Goal: Task Accomplishment & Management: Manage account settings

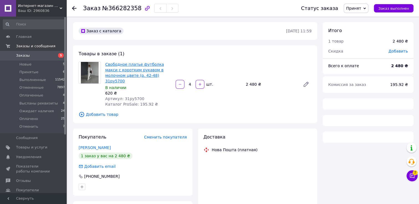
click at [140, 72] on link "Свободное платье футболка макси с коротким рукавом в молочном цвете (р. 42-48) …" at bounding box center [134, 72] width 59 height 21
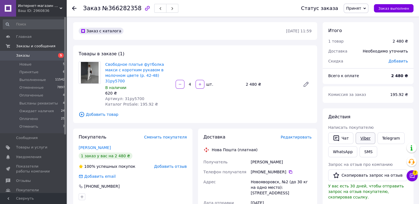
click at [365, 137] on link "Viber" at bounding box center [364, 139] width 19 height 12
drag, startPoint x: 406, startPoint y: 117, endPoint x: 386, endPoint y: 130, distance: 24.2
click at [406, 117] on div "Действия" at bounding box center [368, 117] width 80 height 6
click at [363, 137] on link "Viber" at bounding box center [364, 139] width 19 height 12
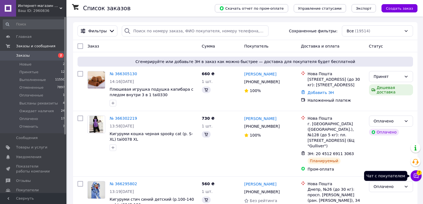
click at [413, 175] on icon at bounding box center [416, 176] width 6 height 6
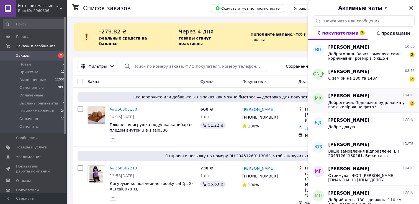
click at [383, 101] on span "Доброї ночи. Підкажить будь ласка у вас є колір як на фото?" at bounding box center [367, 104] width 79 height 9
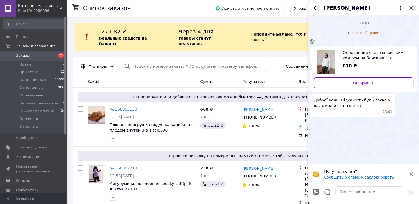
click at [315, 44] on img at bounding box center [312, 42] width 4 height 4
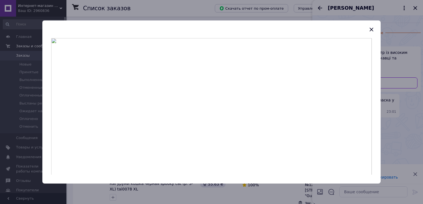
click at [367, 190] on div at bounding box center [211, 102] width 423 height 204
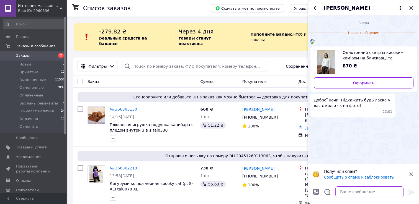
click at [371, 189] on textarea at bounding box center [369, 192] width 68 height 11
type textarea "Добрий день, перевіримо"
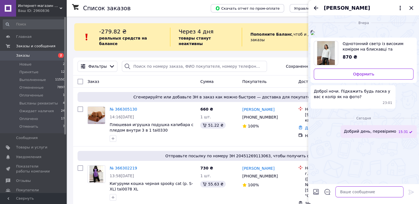
scroll to position [33, 0]
click at [313, 8] on icon "Назад" at bounding box center [315, 8] width 7 height 7
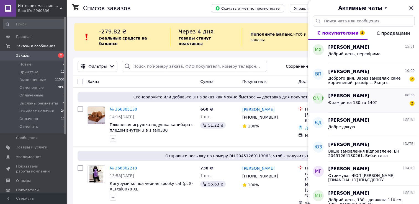
click at [381, 100] on div "Є заміри на 130 та 140? 2" at bounding box center [371, 103] width 86 height 9
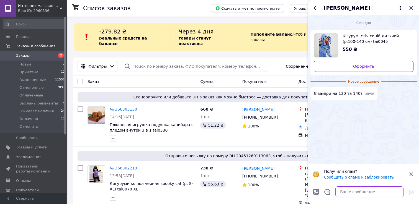
click at [368, 190] on textarea at bounding box center [369, 192] width 68 height 11
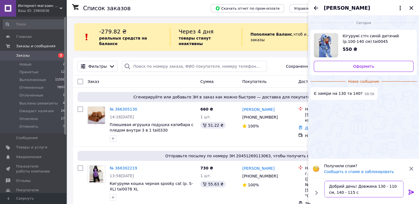
type textarea "Добрий день! Довжина 130 - 110 см, 140 - 115 см"
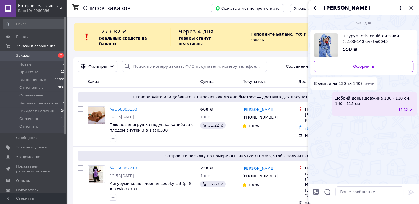
drag, startPoint x: 317, startPoint y: 10, endPoint x: 318, endPoint y: 14, distance: 3.4
click at [317, 10] on icon "Назад" at bounding box center [315, 8] width 7 height 7
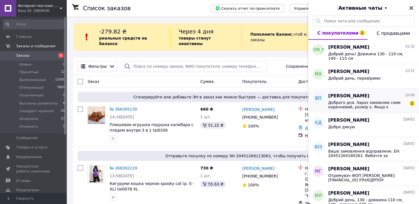
click at [376, 104] on span "Доброго дня. Зараз замовляю саме коричневий, розмір s. Якщо є блакитний, де йог…" at bounding box center [367, 104] width 79 height 9
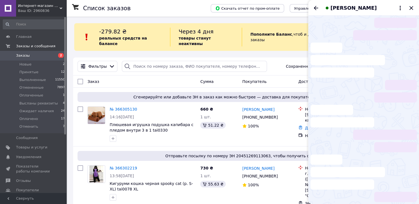
scroll to position [2, 0]
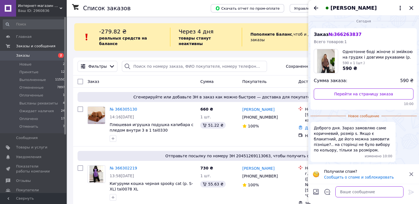
click at [366, 191] on textarea at bounding box center [369, 192] width 68 height 11
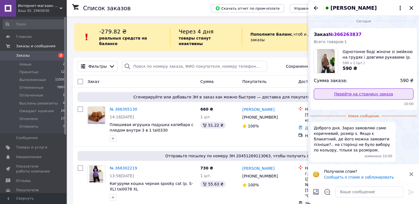
click at [371, 94] on link "Перейти на страницу заказа" at bounding box center [364, 94] width 100 height 11
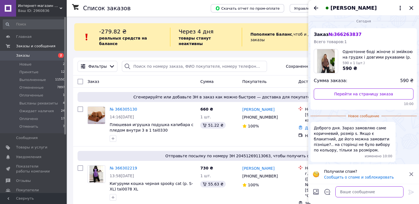
click at [350, 190] on textarea at bounding box center [369, 192] width 68 height 11
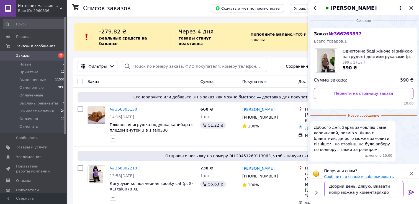
scroll to position [0, 0]
click at [375, 191] on textarea "Добрий день, дякую. Вказати колір можна у коментаряхдо замовлення. Розмір найме…" at bounding box center [363, 186] width 79 height 23
type textarea "Добрий день, дякую. Вказати колір можна у коментаряхдо замовлення. Розмір найме…"
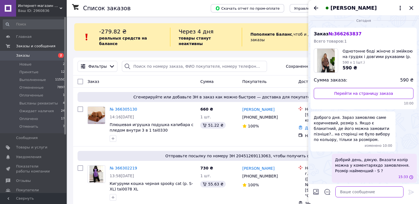
scroll to position [3, 0]
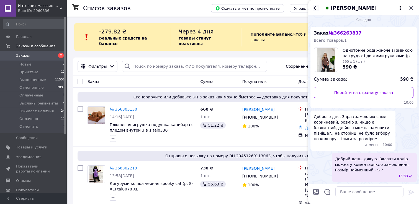
click at [313, 8] on icon "Назад" at bounding box center [315, 8] width 7 height 7
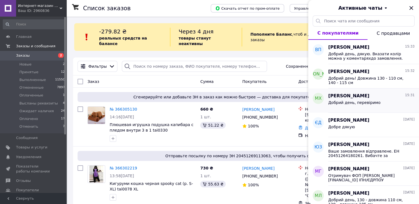
click at [379, 99] on div "Марина Худякова 15:31" at bounding box center [371, 96] width 86 height 6
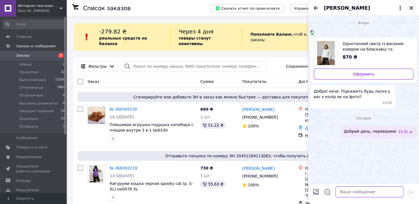
click at [366, 193] on textarea at bounding box center [369, 192] width 68 height 11
type textarea "Так, є, терміни відправки 1-4 дн"
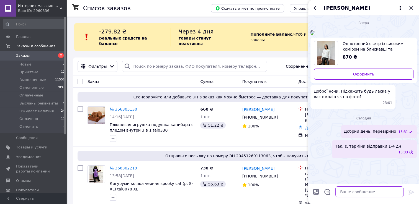
scroll to position [48, 0]
click at [412, 7] on icon "Закрыть" at bounding box center [411, 8] width 7 height 7
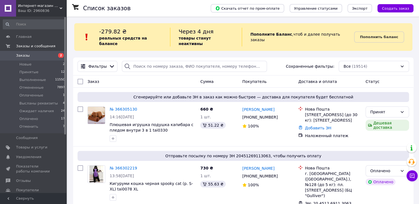
click at [43, 56] on span "Заказы" at bounding box center [33, 55] width 35 height 5
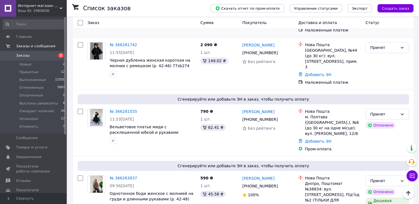
scroll to position [387, 0]
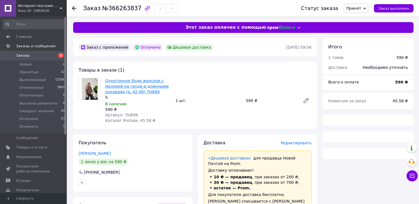
click at [142, 89] on link "Однотонное боди женское с молнией на груди и длинными рукавами (р. 42-48) 7kl699" at bounding box center [136, 86] width 63 height 15
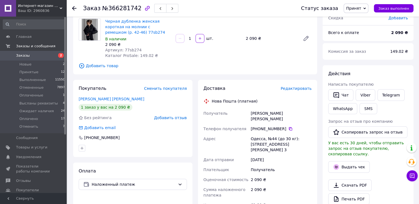
scroll to position [166, 0]
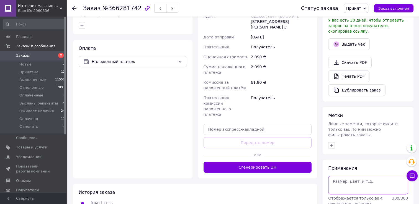
click at [345, 176] on textarea at bounding box center [368, 185] width 80 height 18
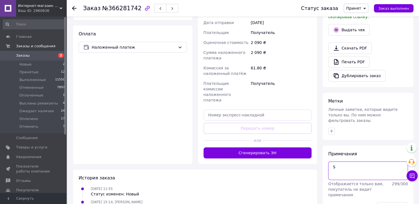
scroll to position [188, 0]
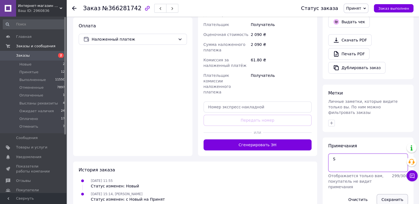
type textarea "S"
click at [390, 194] on button "Сохранить" at bounding box center [391, 199] width 31 height 11
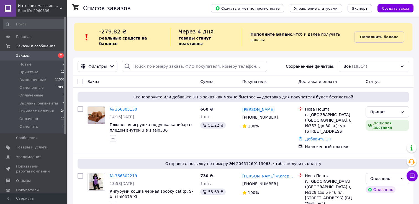
drag, startPoint x: 58, startPoint y: 102, endPoint x: 89, endPoint y: 99, distance: 31.1
click at [58, 102] on li "Высланы реквизиты 4" at bounding box center [34, 104] width 68 height 8
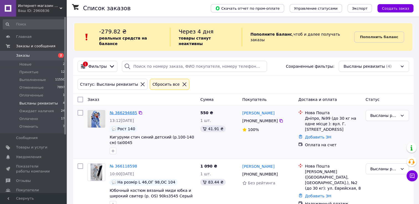
drag, startPoint x: 130, startPoint y: 104, endPoint x: 122, endPoint y: 107, distance: 8.7
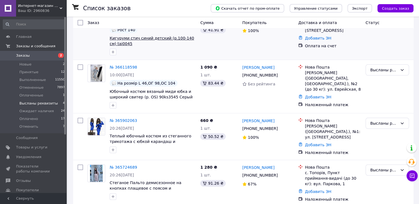
scroll to position [100, 0]
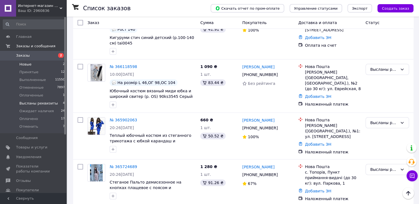
click at [49, 63] on li "Новые 2" at bounding box center [34, 65] width 68 height 8
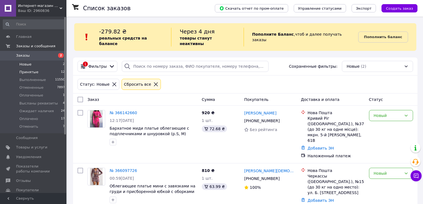
click at [60, 73] on li "Принятые 12" at bounding box center [34, 72] width 68 height 8
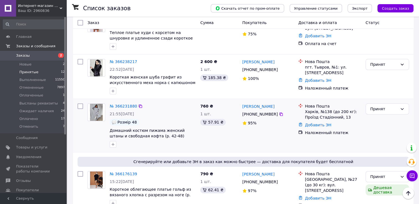
scroll to position [532, 0]
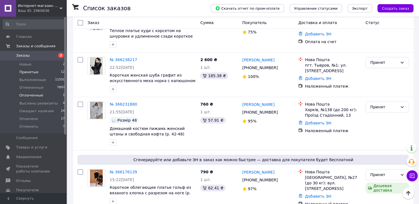
click at [31, 97] on span "Оплаченные" at bounding box center [31, 95] width 24 height 5
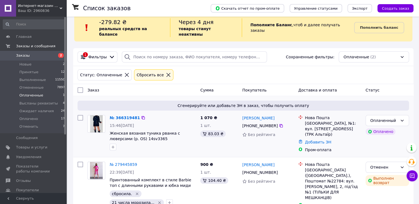
scroll to position [14, 0]
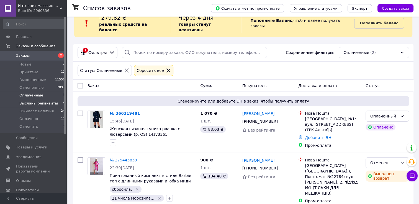
click at [58, 104] on li "Высланы реквизиты 4" at bounding box center [34, 104] width 68 height 8
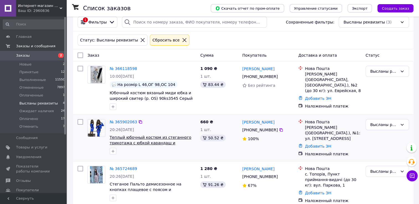
scroll to position [46, 0]
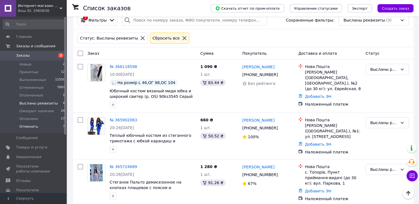
click at [53, 125] on li "Отменить 7" at bounding box center [34, 128] width 68 height 11
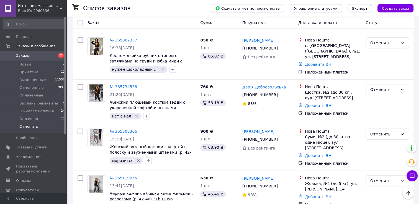
scroll to position [232, 0]
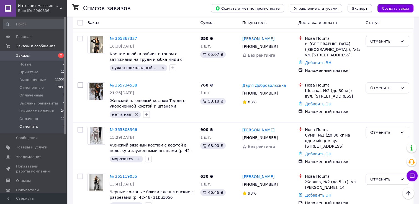
click at [55, 56] on span "2" at bounding box center [58, 55] width 15 height 5
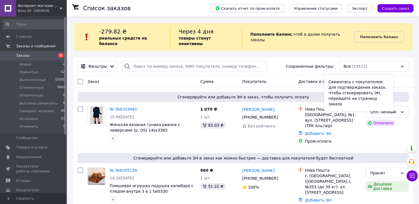
click at [389, 108] on div "Свяжитесь с покупателем для подтверждения заказа. Чтобы сгенерировать ЭН, перей…" at bounding box center [358, 93] width 69 height 37
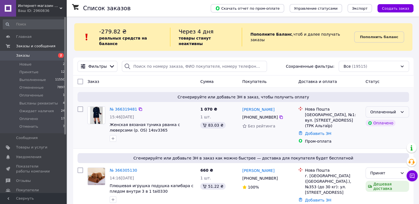
click at [405, 107] on div "Оплаченный" at bounding box center [386, 112] width 43 height 11
click at [395, 121] on li "Принят" at bounding box center [387, 119] width 43 height 10
click at [43, 64] on li "Новые 2" at bounding box center [34, 65] width 68 height 8
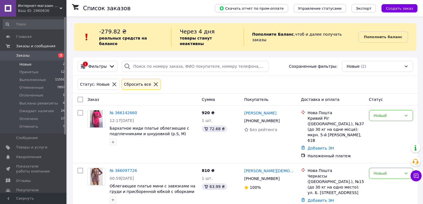
click at [48, 73] on li "Принятые 12" at bounding box center [34, 72] width 68 height 8
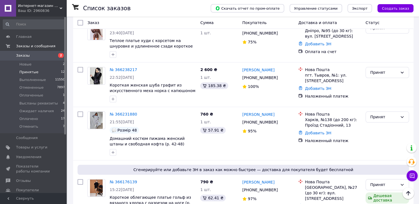
scroll to position [545, 0]
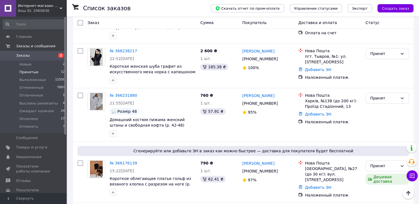
click at [56, 55] on span "2" at bounding box center [58, 55] width 15 height 5
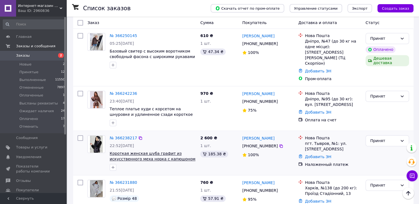
scroll to position [803, 0]
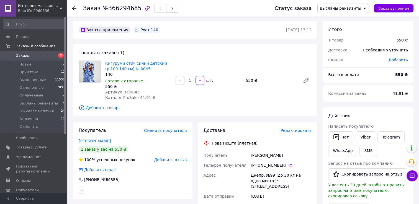
scroll to position [138, 0]
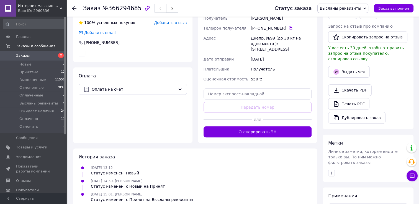
drag, startPoint x: 269, startPoint y: 126, endPoint x: 362, endPoint y: 51, distance: 119.4
click at [270, 126] on button "Сгенерировать ЭН" at bounding box center [257, 131] width 108 height 11
click at [364, 3] on div "Статус заказа Высланы реквизиты Принят Выполнен Отменен Оплаченный Ожидает нали…" at bounding box center [338, 8] width 150 height 17
click at [360, 9] on span "Высланы реквизиты" at bounding box center [341, 8] width 42 height 4
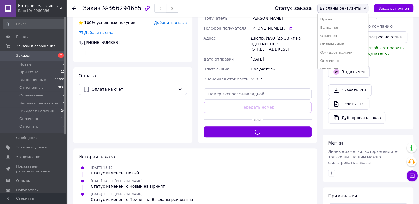
click at [356, 57] on li "Оплачено" at bounding box center [342, 61] width 51 height 8
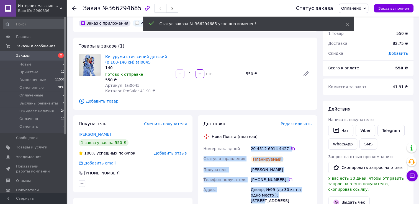
scroll to position [9, 0]
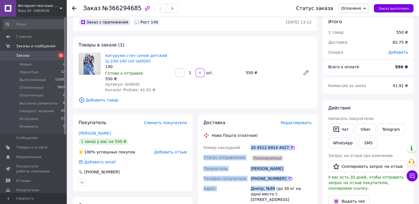
drag, startPoint x: 250, startPoint y: 157, endPoint x: 272, endPoint y: 188, distance: 37.7
click at [272, 188] on div "Номер накладной 20 4512 6914 4427   Статус отправления Планируемый Получатель Б…" at bounding box center [257, 194] width 110 height 102
copy div "20 4512 6914 4427   Статус отправления Планируемый Получатель Бильчук Ирина Тел…"
click at [139, 61] on link "Кигуруми стич синий детский (р.100-140 см) tai0045" at bounding box center [136, 58] width 62 height 10
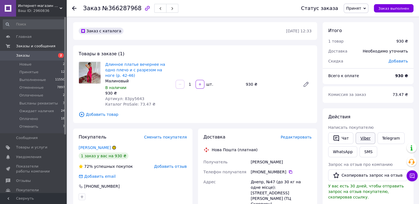
click at [364, 136] on link "Viber" at bounding box center [364, 139] width 19 height 12
click at [303, 85] on icon at bounding box center [306, 84] width 7 height 7
drag, startPoint x: 359, startPoint y: 139, endPoint x: 329, endPoint y: 120, distance: 36.3
click at [359, 139] on link "Viber" at bounding box center [364, 139] width 19 height 12
click at [361, 9] on span "Принят" at bounding box center [353, 8] width 15 height 4
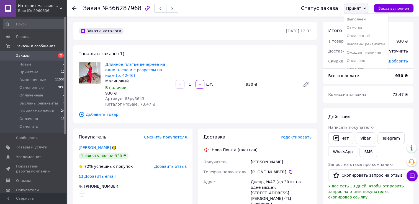
click at [361, 29] on li "Отменен" at bounding box center [366, 28] width 44 height 8
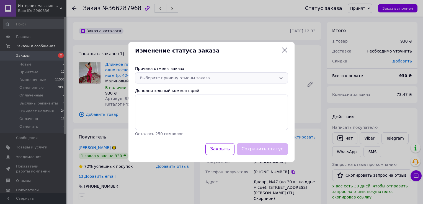
click at [203, 79] on div "Выберите причину отмены заказа" at bounding box center [208, 78] width 137 height 6
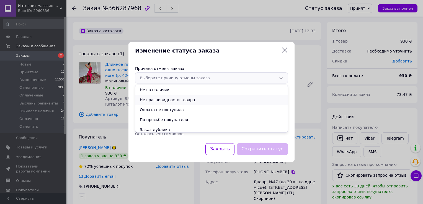
click at [208, 99] on li "Нет разновидности товара" at bounding box center [211, 100] width 152 height 10
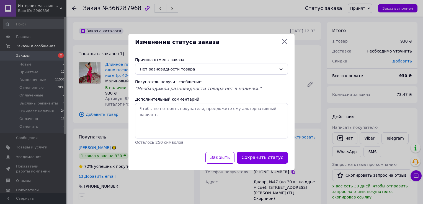
click at [258, 153] on button "Сохранить статус" at bounding box center [262, 158] width 51 height 12
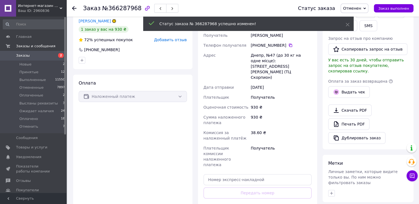
scroll to position [166, 0]
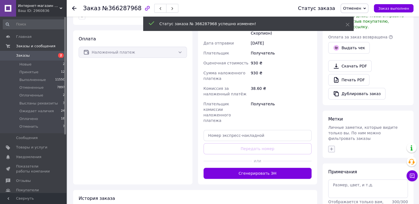
click at [329, 146] on button "button" at bounding box center [331, 149] width 7 height 7
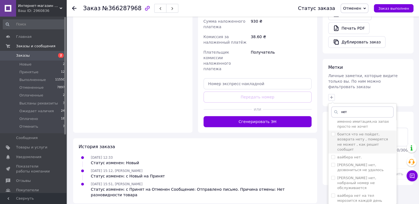
scroll to position [498, 0]
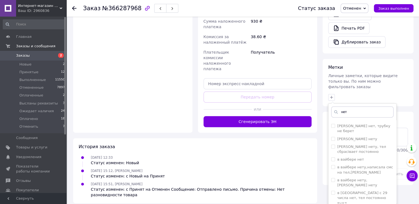
type input "нет"
checkbox input "true"
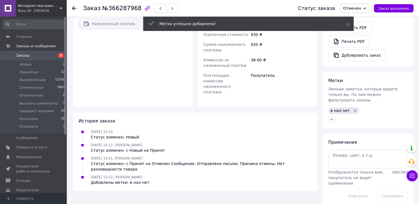
scroll to position [186, 0]
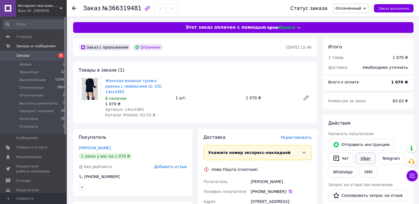
click at [369, 158] on link "Viber" at bounding box center [364, 159] width 19 height 12
click at [150, 83] on link "Женская вязаная туника рванка с люверсами (р. OS) 14sv3365" at bounding box center [133, 86] width 56 height 15
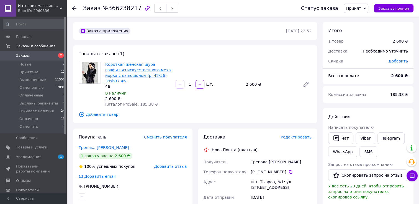
click at [141, 76] on link "Короткая женская шуба графит из искусственного меха норка с капюшоном (р. 42-56…" at bounding box center [138, 72] width 66 height 21
click at [368, 151] on button "SMS" at bounding box center [368, 151] width 18 height 11
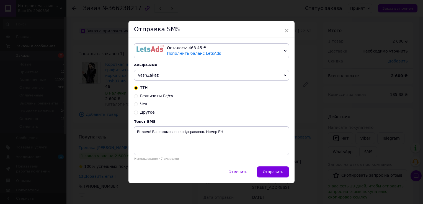
click at [156, 94] on span "Реквизиты Рс/сч" at bounding box center [156, 96] width 33 height 4
click at [138, 94] on input "Реквизиты Рс/сч" at bounding box center [136, 96] width 4 height 4
radio input "true"
radio input "false"
type textarea "Реквізити рахунку: [FINANCIAL_ID] Отримувач ФОП [PERSON_NAME] ЄДРПОУ/ІПН: 34084…"
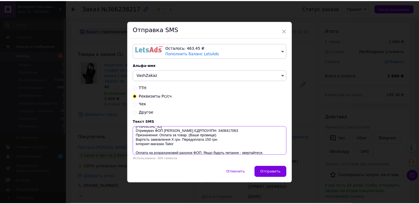
scroll to position [18, 0]
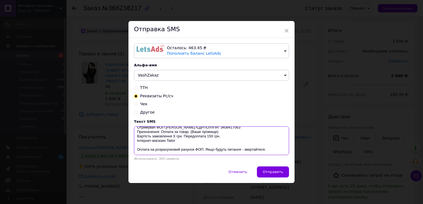
drag, startPoint x: 135, startPoint y: 133, endPoint x: 266, endPoint y: 150, distance: 132.3
click at [266, 150] on textarea "Реквізити рахунку: [FINANCIAL_ID] Отримувач ФОП [PERSON_NAME] ЄДРПОУ/ІПН: 34084…" at bounding box center [211, 140] width 155 height 29
drag, startPoint x: 372, startPoint y: 47, endPoint x: 375, endPoint y: 19, distance: 28.1
click at [372, 44] on div "× Отправка SMS Осталось: 463.45 ₴ Пополнить баланс LetsAds Подключить SMSClub А…" at bounding box center [211, 102] width 423 height 204
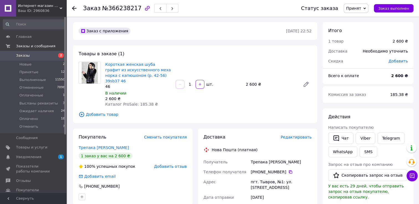
click at [365, 11] on span "Принят" at bounding box center [355, 8] width 25 height 9
click at [370, 45] on li "Высланы реквизиты" at bounding box center [366, 44] width 44 height 8
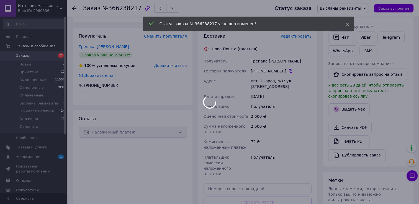
scroll to position [166, 0]
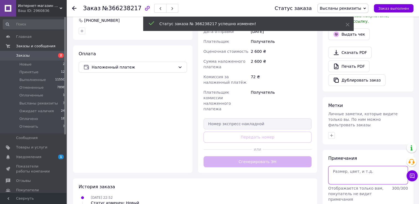
drag, startPoint x: 365, startPoint y: 163, endPoint x: 361, endPoint y: 163, distance: 4.5
click at [363, 166] on textarea at bounding box center [368, 175] width 80 height 18
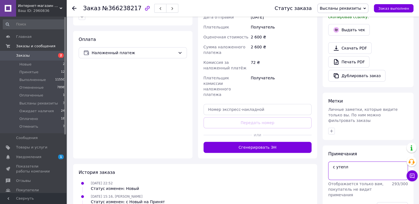
scroll to position [188, 0]
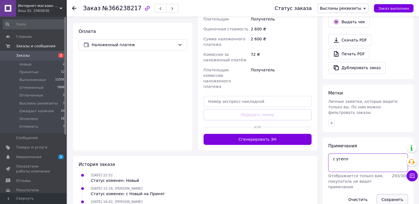
type textarea "с утепл"
click at [395, 194] on button "Сохранить" at bounding box center [391, 199] width 31 height 11
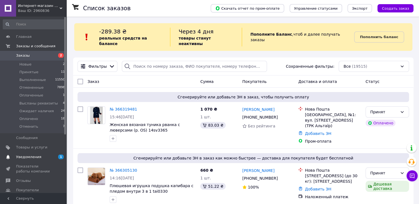
click at [51, 159] on span "Уведомления" at bounding box center [33, 157] width 35 height 5
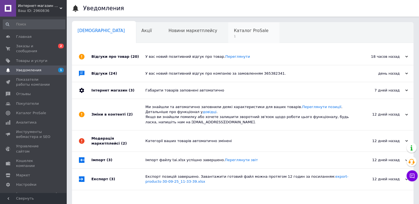
click at [228, 40] on div "Каталог ProSale 1" at bounding box center [253, 32] width 51 height 21
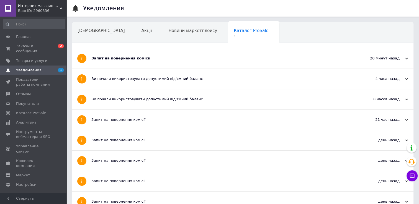
click at [178, 58] on div "Запит на повернення комісії" at bounding box center [221, 58] width 261 height 5
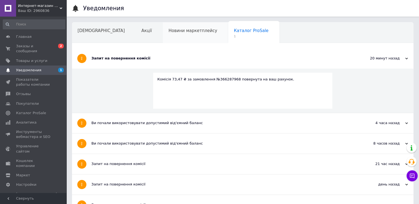
click at [173, 36] on div "Новини маркетплейсу" at bounding box center [195, 32] width 65 height 21
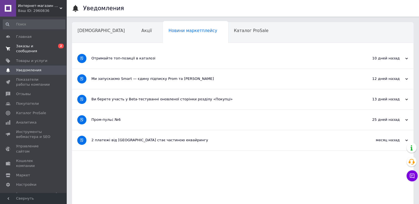
click at [50, 48] on span "Заказы и сообщения" at bounding box center [33, 49] width 35 height 10
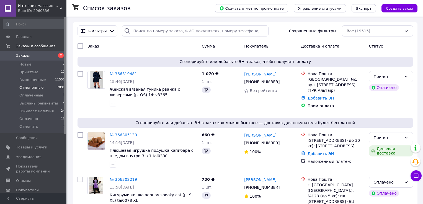
click at [57, 87] on span "7898" at bounding box center [61, 87] width 8 height 5
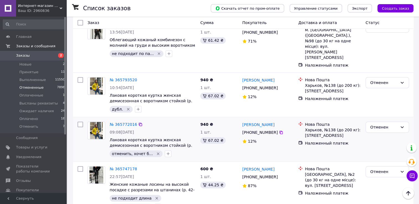
scroll to position [332, 0]
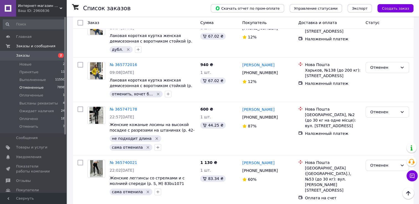
click at [53, 54] on span "2" at bounding box center [58, 55] width 15 height 5
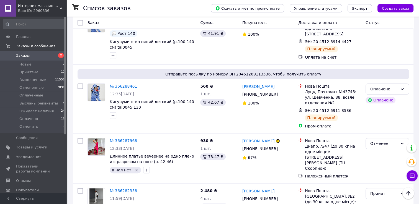
scroll to position [443, 0]
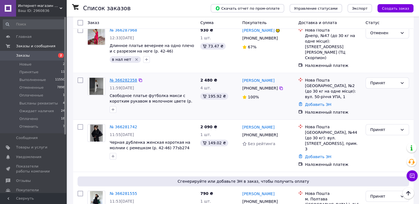
click at [117, 78] on link "№ 366282358" at bounding box center [123, 80] width 27 height 4
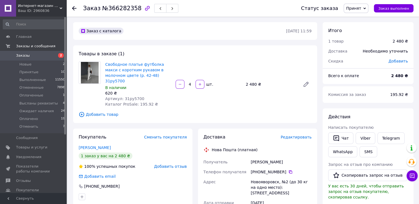
click at [35, 56] on span "Заказы" at bounding box center [33, 55] width 35 height 5
